Goal: Find specific page/section: Find specific page/section

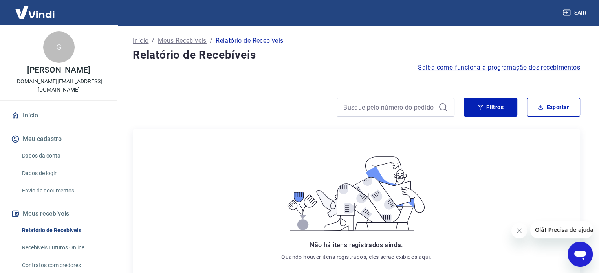
click at [31, 148] on link "Dados da conta" at bounding box center [63, 156] width 89 height 16
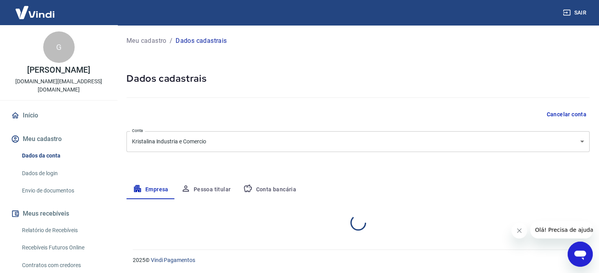
select select "RS"
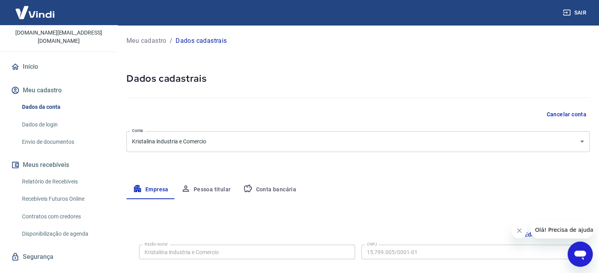
scroll to position [56, 0]
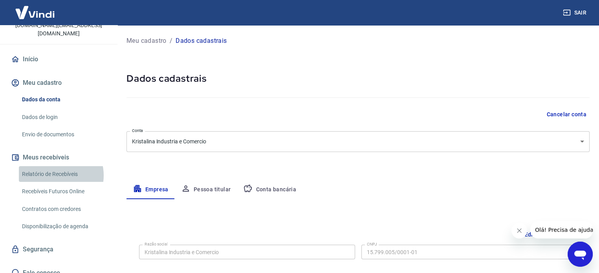
click at [55, 167] on link "Relatório de Recebíveis" at bounding box center [63, 174] width 89 height 16
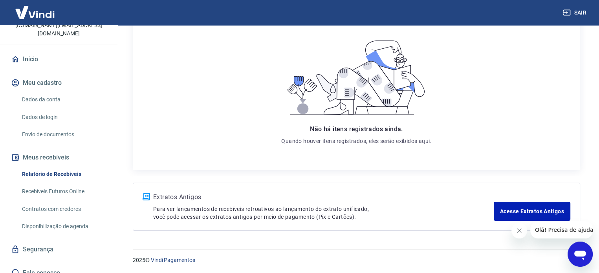
scroll to position [117, 0]
click at [54, 265] on link "Fale conosco" at bounding box center [58, 272] width 99 height 17
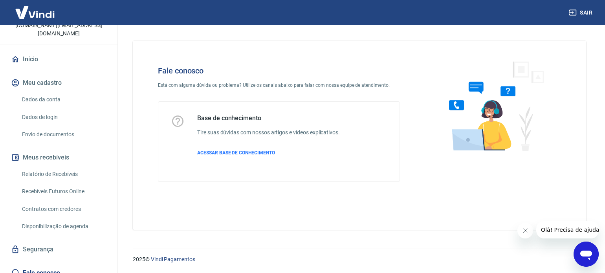
click at [248, 151] on span "ACESSAR BASE DE CONHECIMENTO" at bounding box center [236, 153] width 78 height 6
